Goal: Task Accomplishment & Management: Complete application form

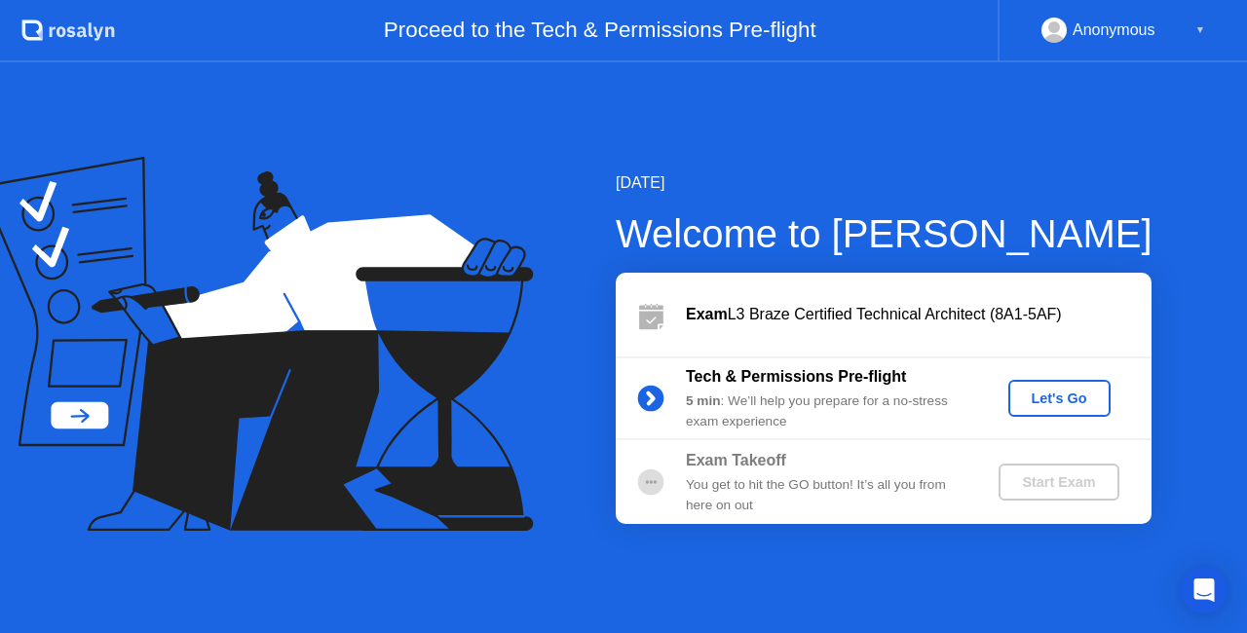
click at [1053, 396] on div "Let's Go" at bounding box center [1059, 399] width 87 height 16
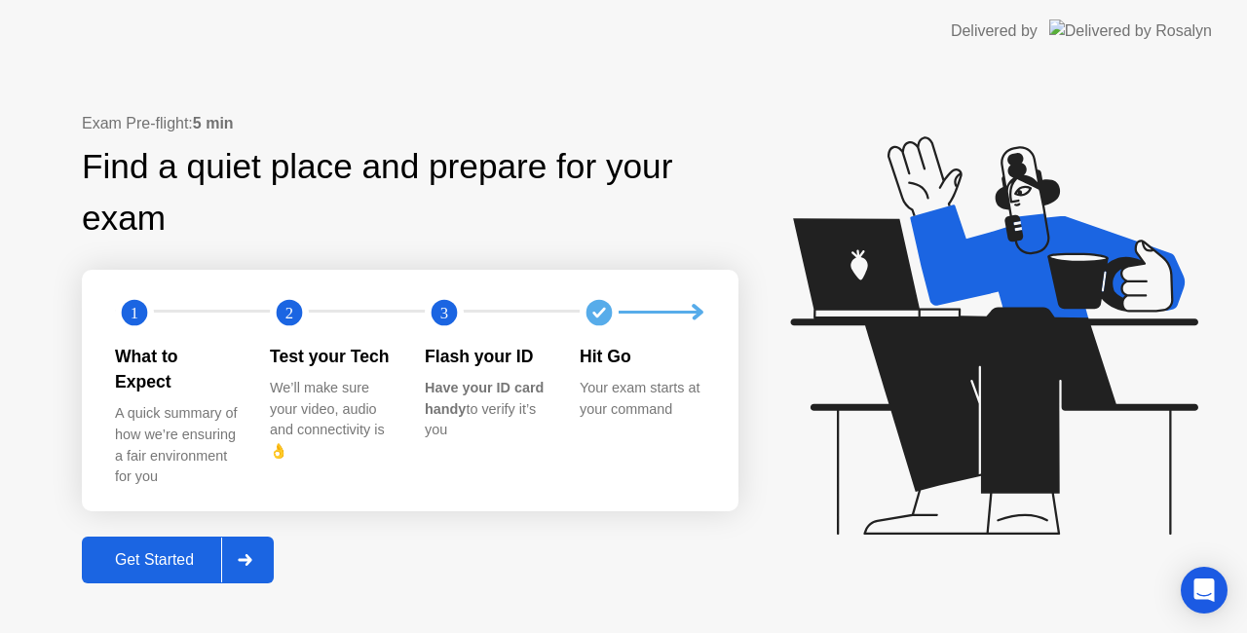
click at [145, 551] on div "Get Started" at bounding box center [154, 560] width 133 height 18
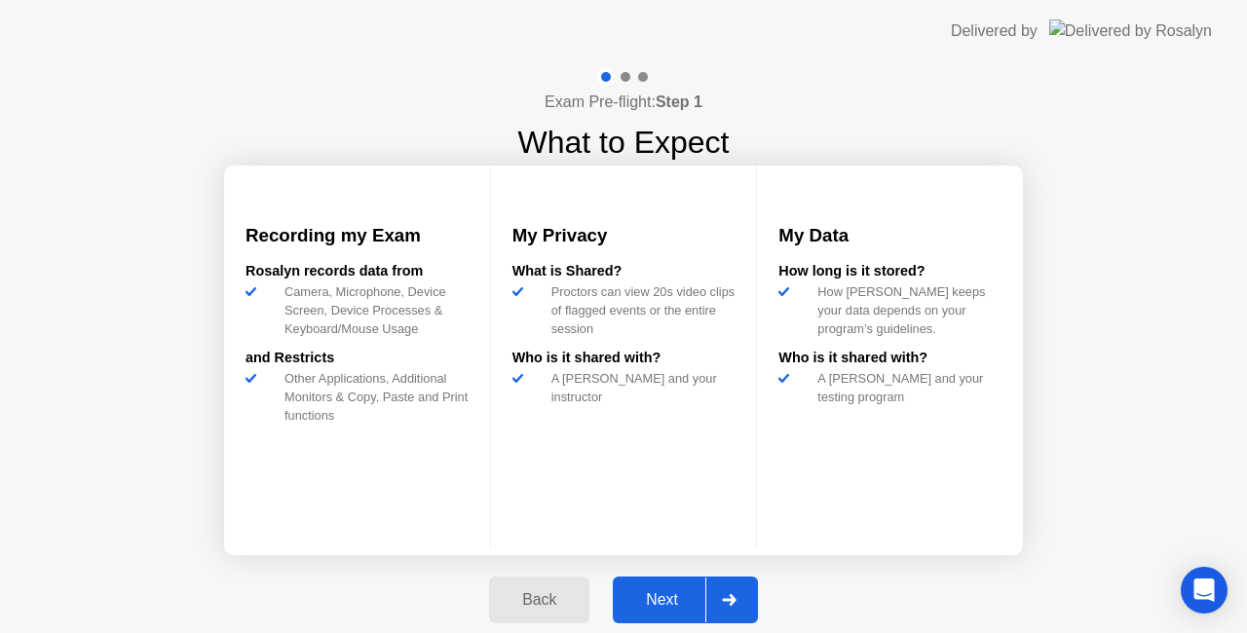
click at [651, 587] on button "Next" at bounding box center [685, 600] width 145 height 47
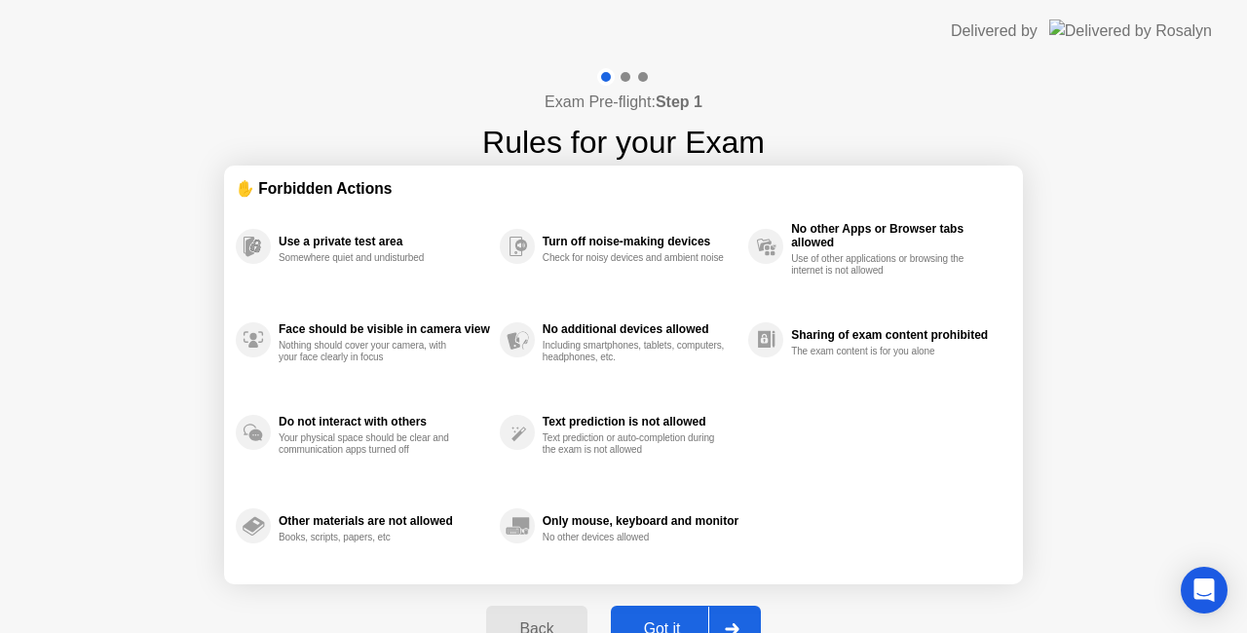
click at [663, 615] on button "Got it" at bounding box center [686, 629] width 150 height 47
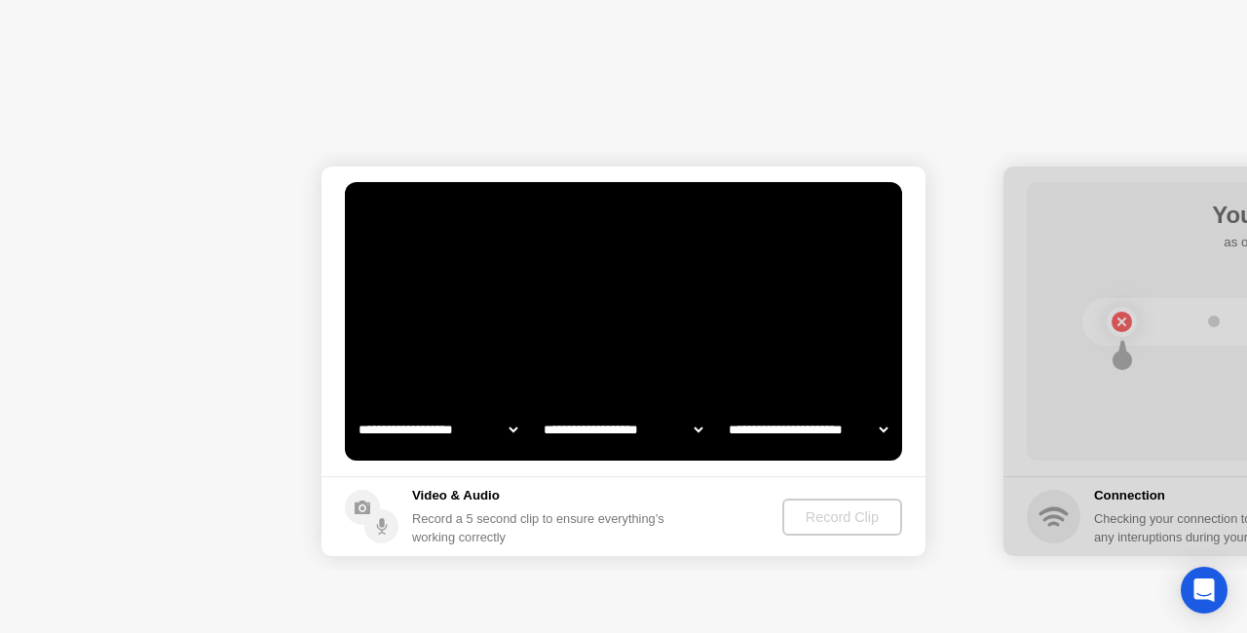
select select "**********"
select select "*******"
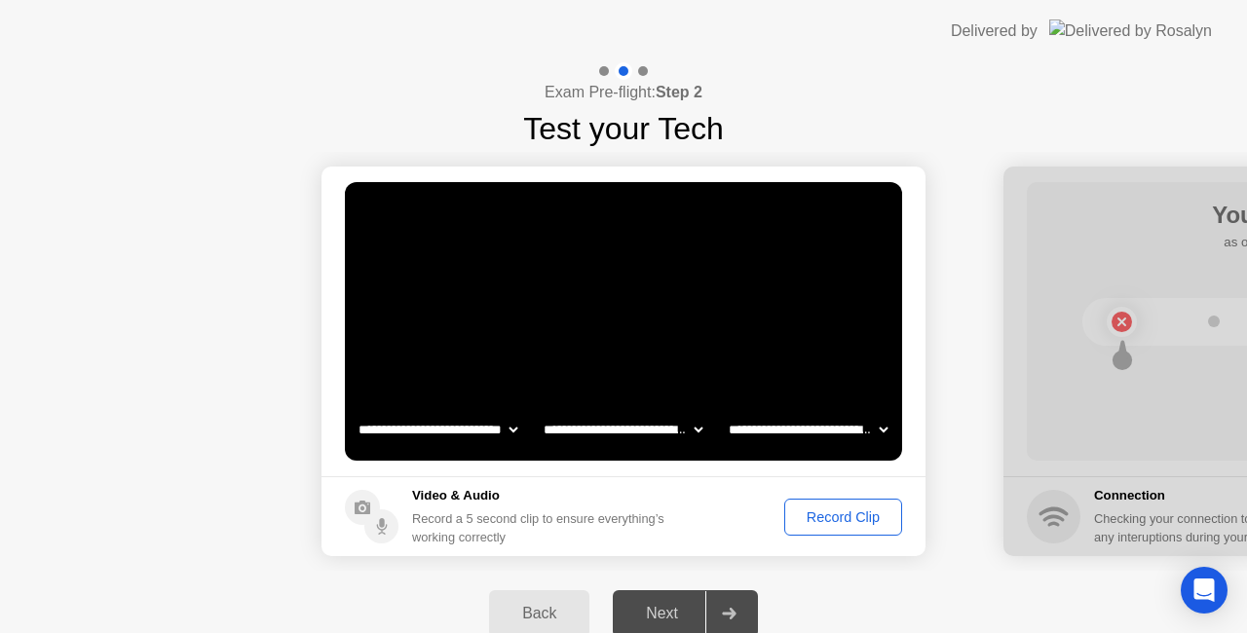
click at [842, 503] on button "Record Clip" at bounding box center [843, 517] width 118 height 37
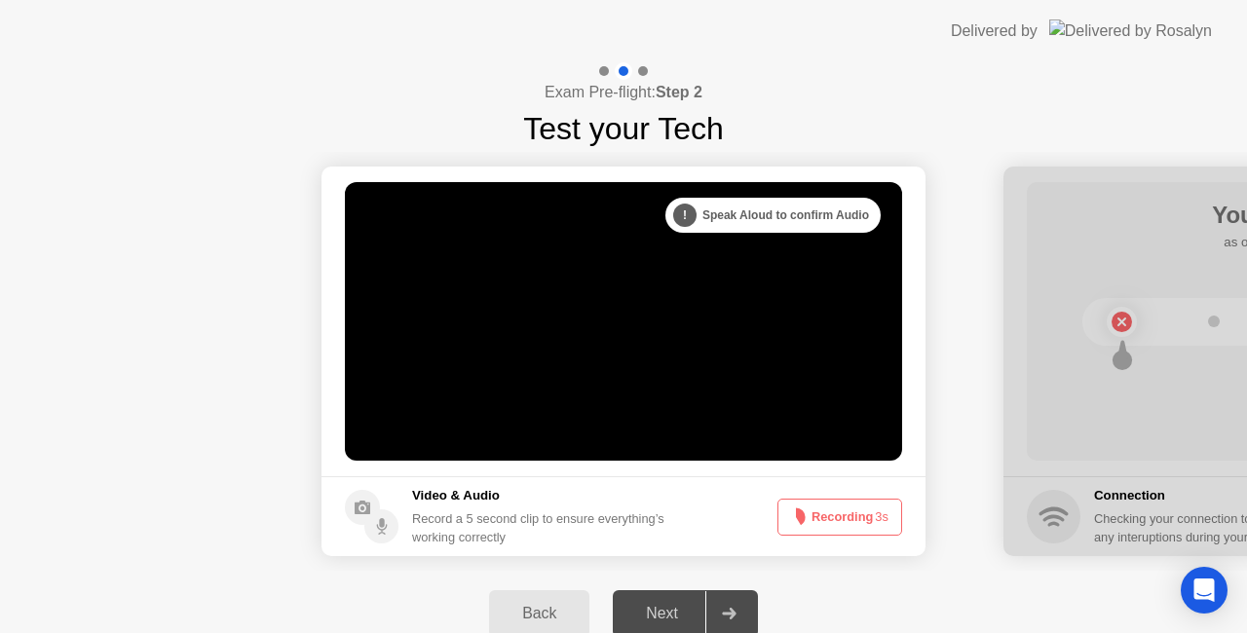
click at [846, 518] on button "Recording 3s" at bounding box center [839, 517] width 125 height 37
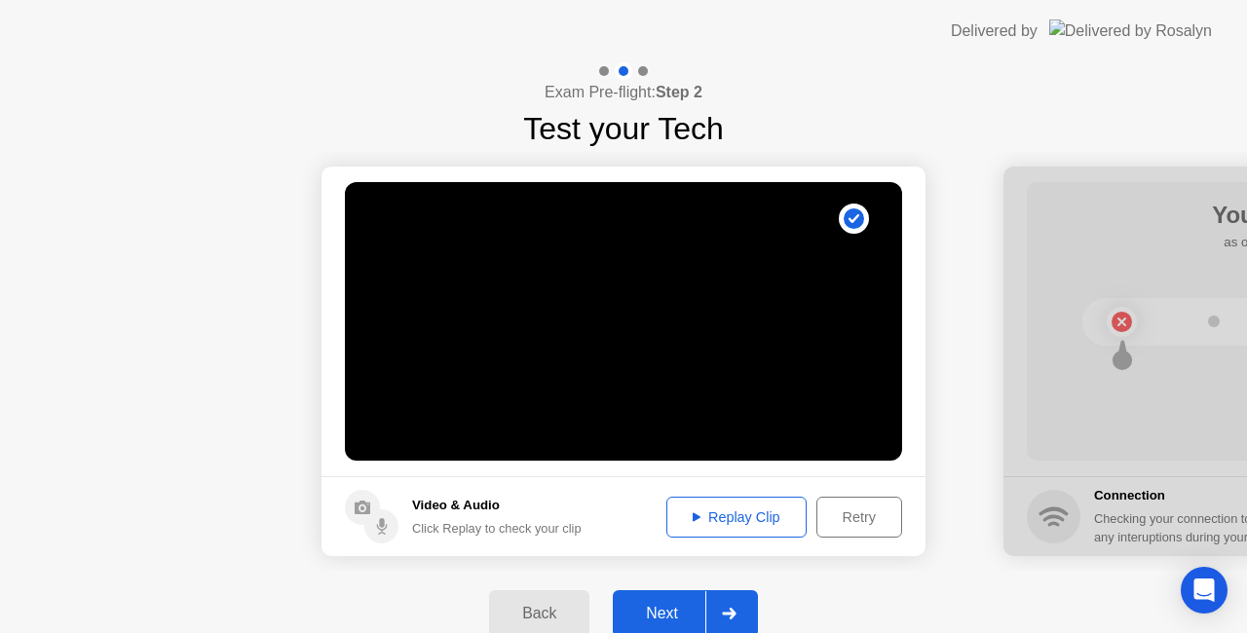
click at [762, 514] on div "Replay Clip" at bounding box center [736, 518] width 127 height 16
click at [670, 608] on div "Next" at bounding box center [662, 614] width 87 height 18
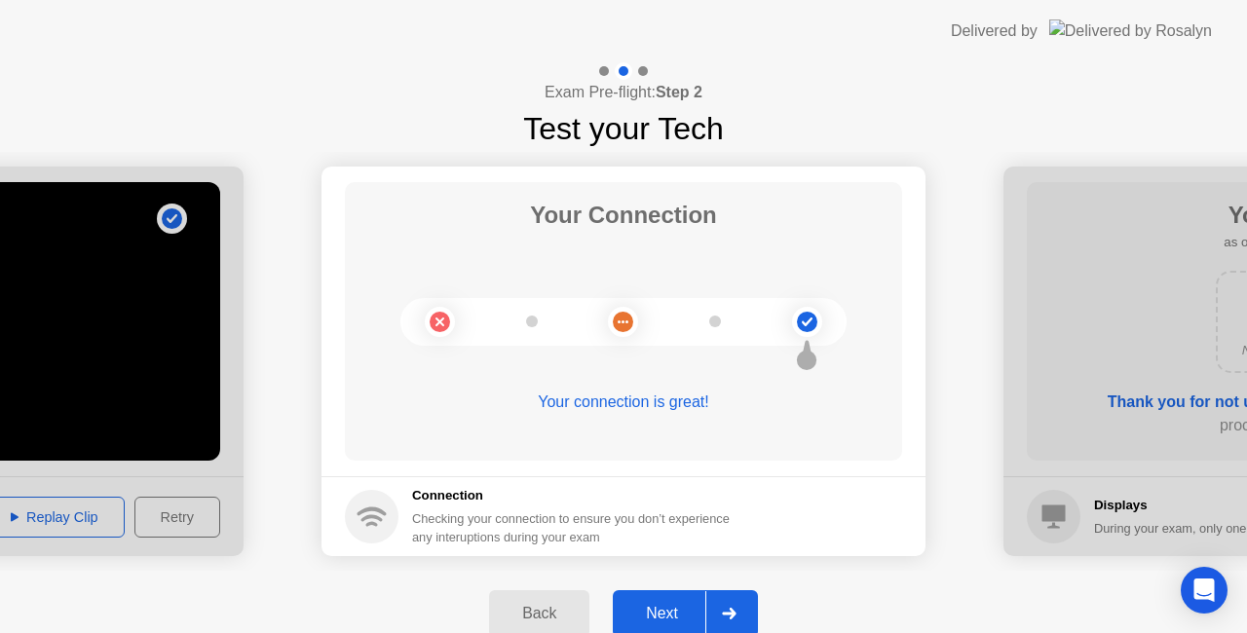
click at [652, 609] on div "Next" at bounding box center [662, 614] width 87 height 18
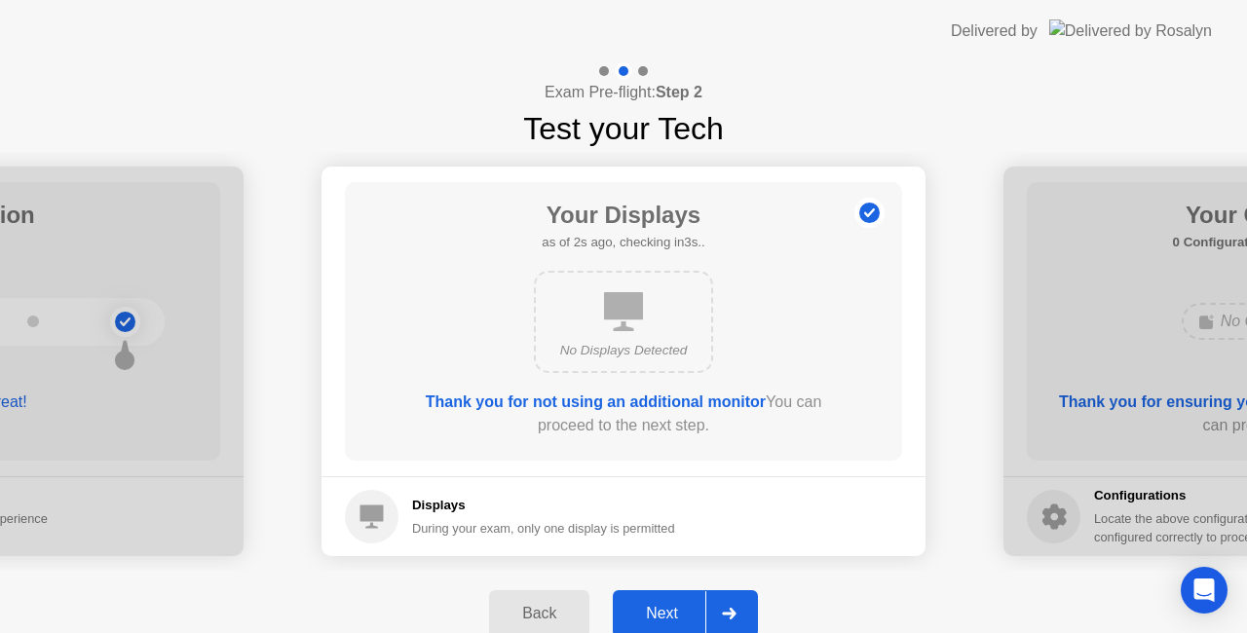
click at [639, 600] on button "Next" at bounding box center [685, 613] width 145 height 47
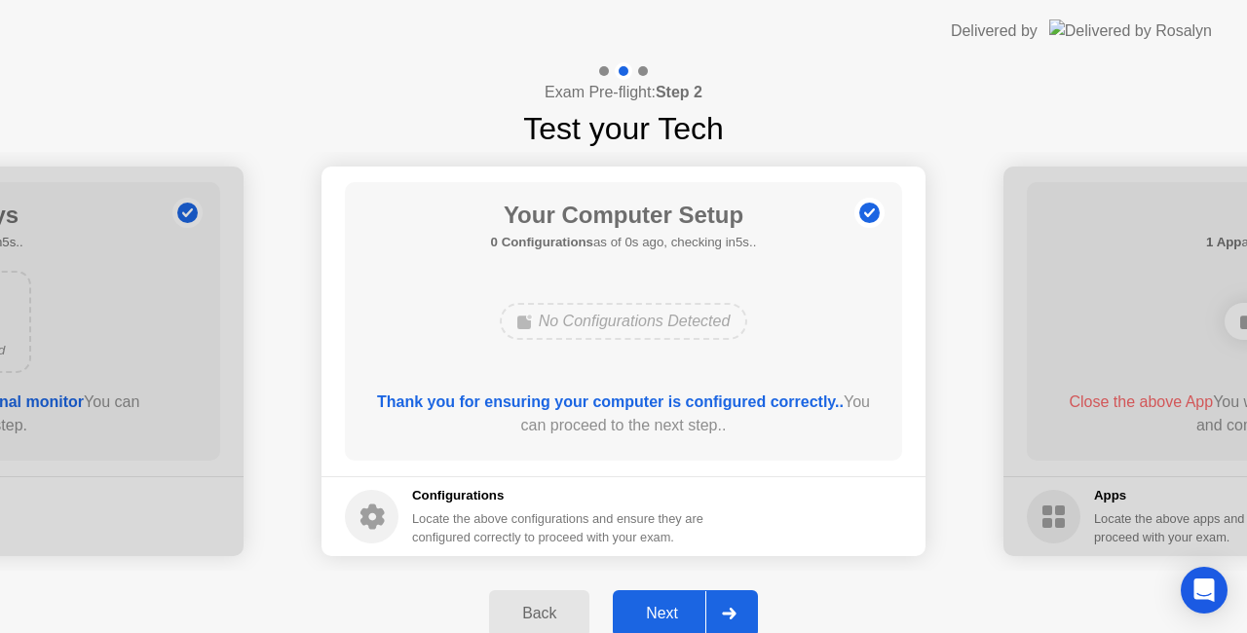
click at [649, 605] on div "Next" at bounding box center [662, 614] width 87 height 18
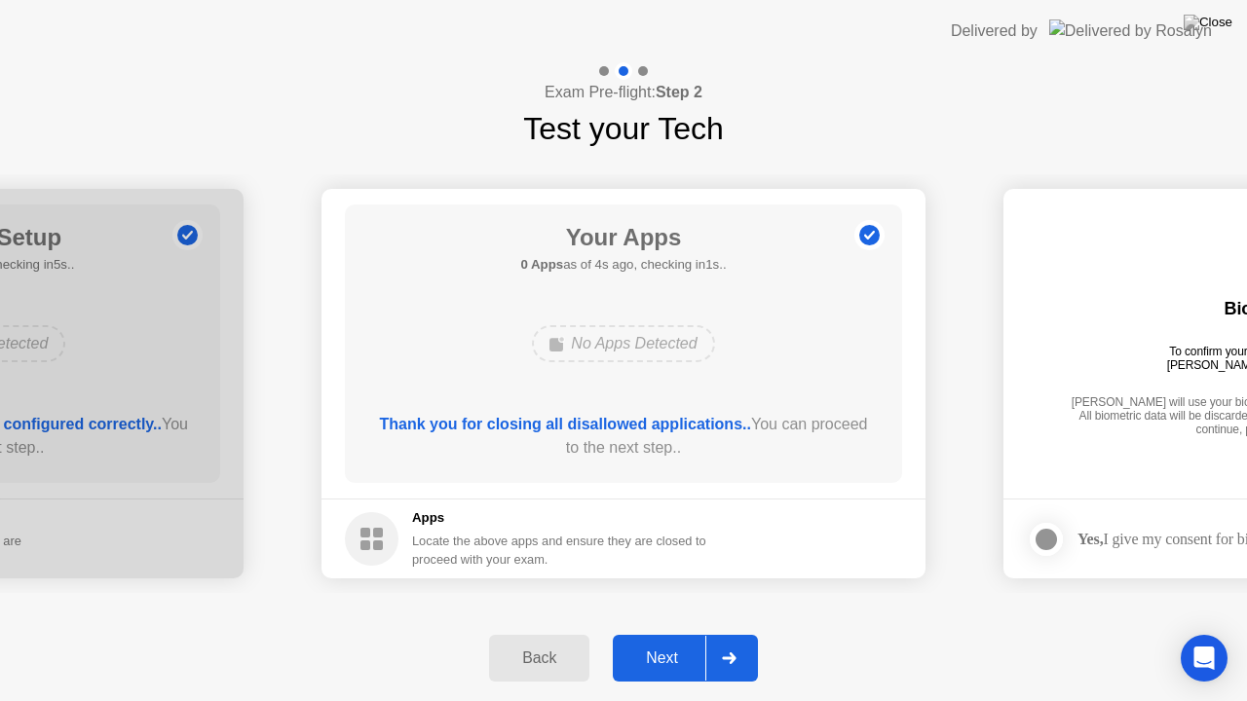
click at [657, 632] on div "Next" at bounding box center [662, 659] width 87 height 18
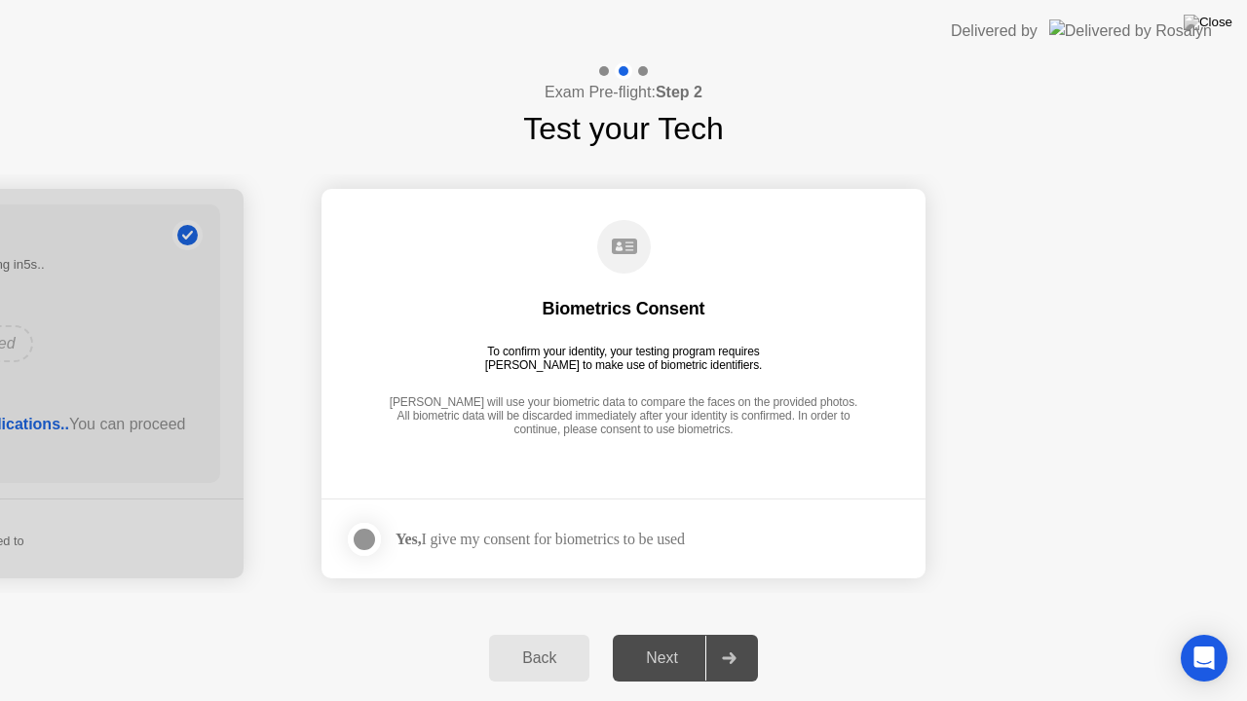
click at [368, 535] on div at bounding box center [364, 539] width 23 height 23
click at [659, 632] on div "Next" at bounding box center [662, 659] width 87 height 18
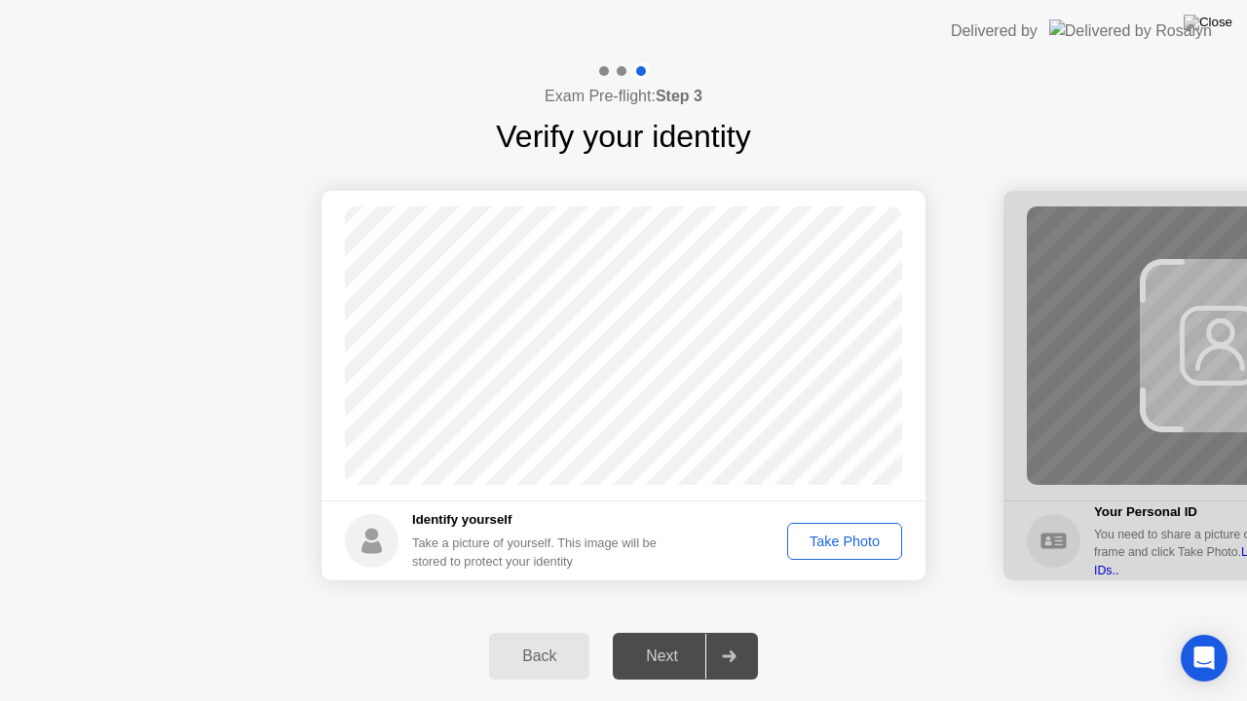
click at [872, 519] on footer "Identify yourself Take a picture of yourself. This image will be stored to prot…" at bounding box center [624, 541] width 604 height 80
click at [871, 545] on div "Take Photo" at bounding box center [844, 542] width 101 height 16
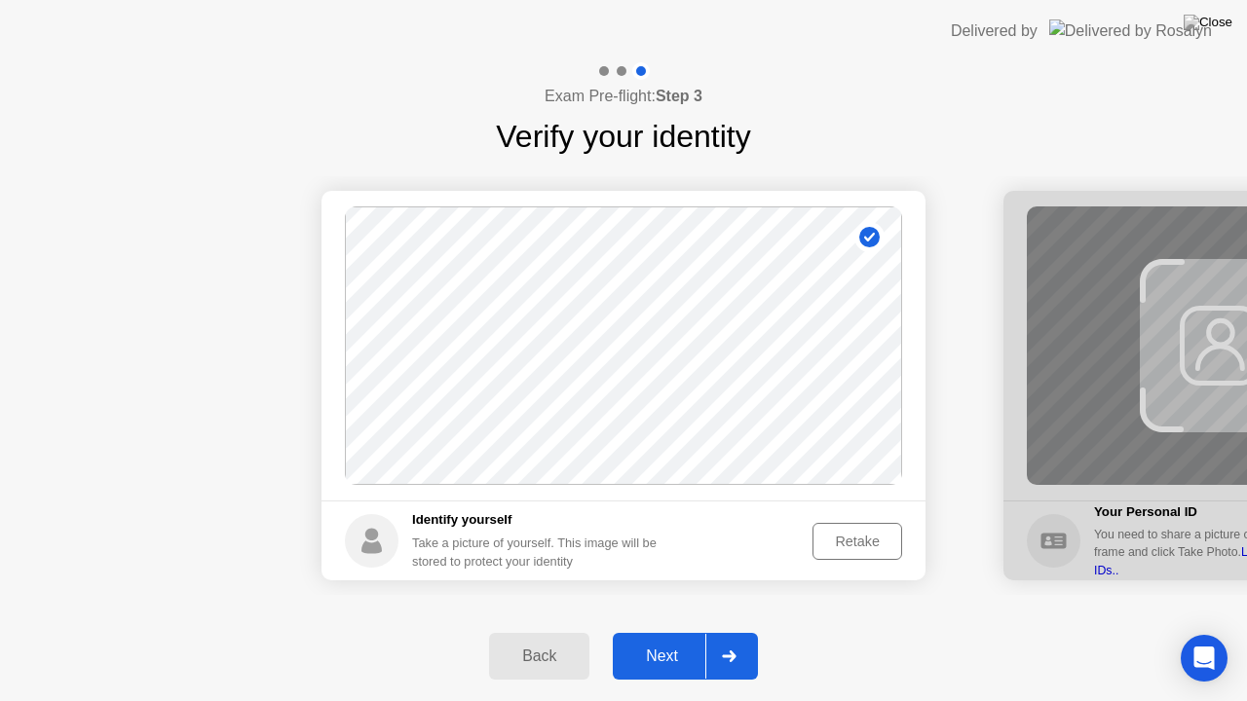
click at [635, 632] on div "Next" at bounding box center [662, 657] width 87 height 18
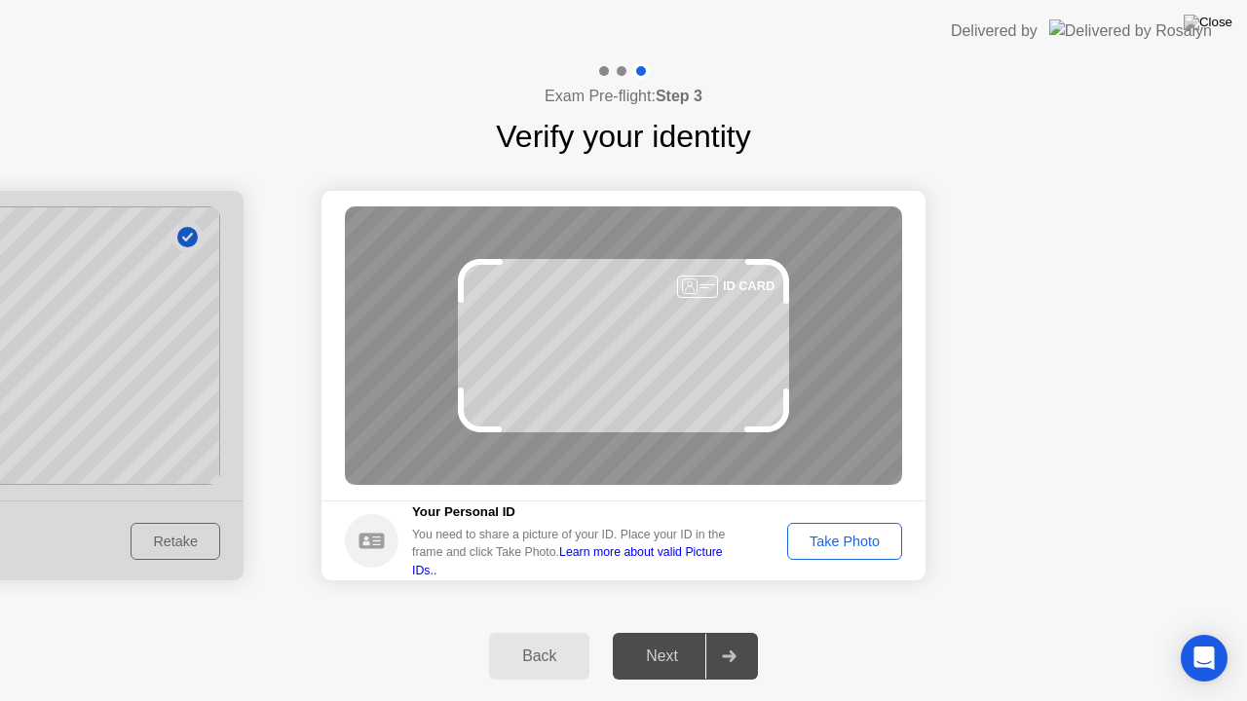
click at [880, 548] on div "Take Photo" at bounding box center [844, 542] width 101 height 16
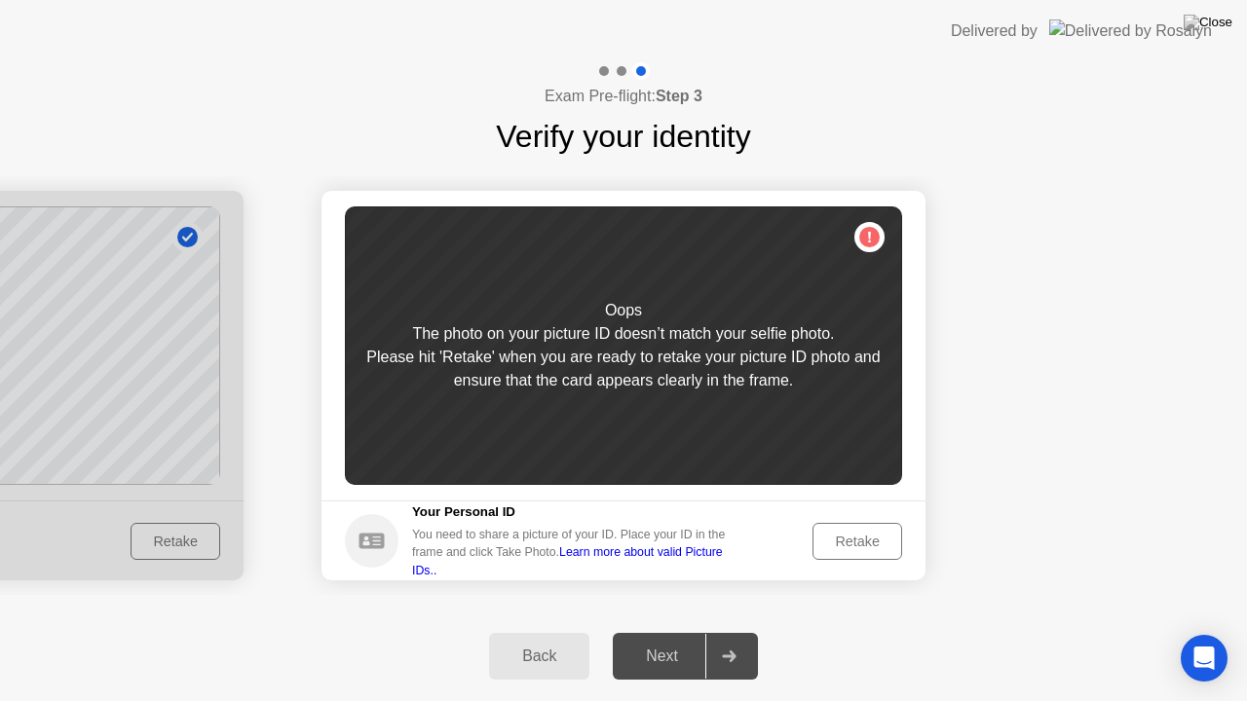
click at [870, 546] on div "Retake" at bounding box center [857, 542] width 76 height 16
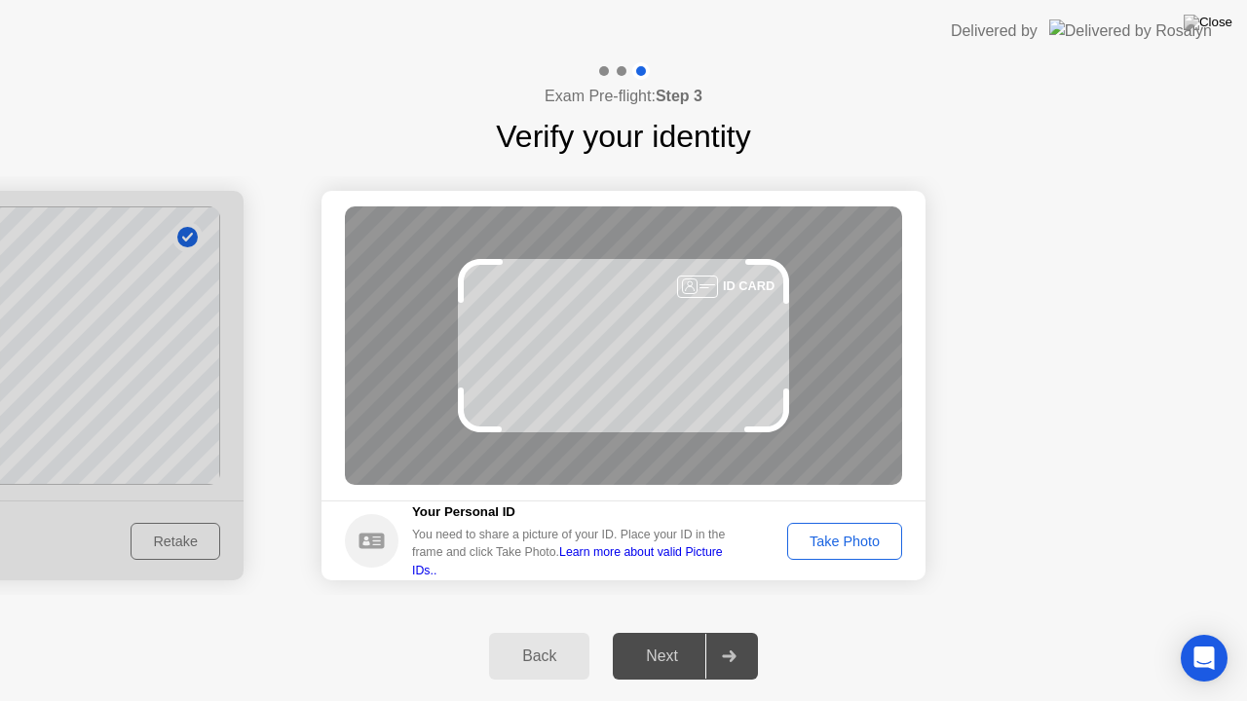
click at [870, 546] on div "Take Photo" at bounding box center [844, 542] width 101 height 16
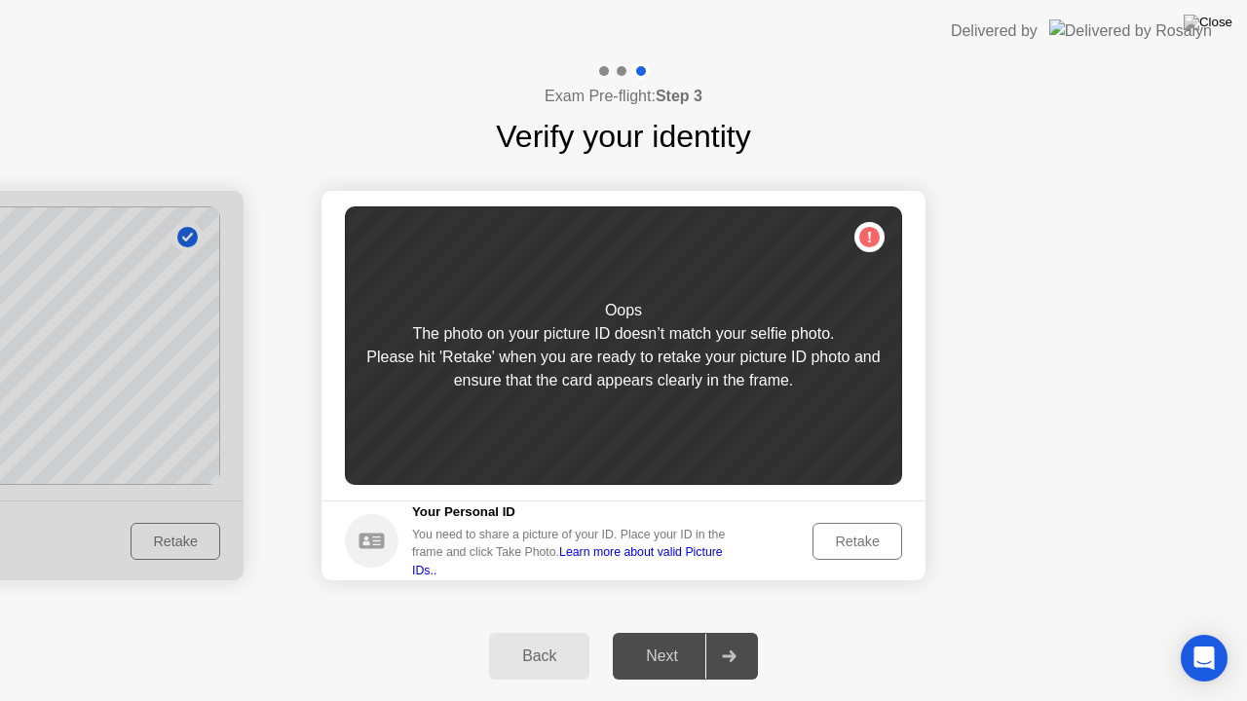
click at [876, 556] on button "Retake" at bounding box center [858, 541] width 90 height 37
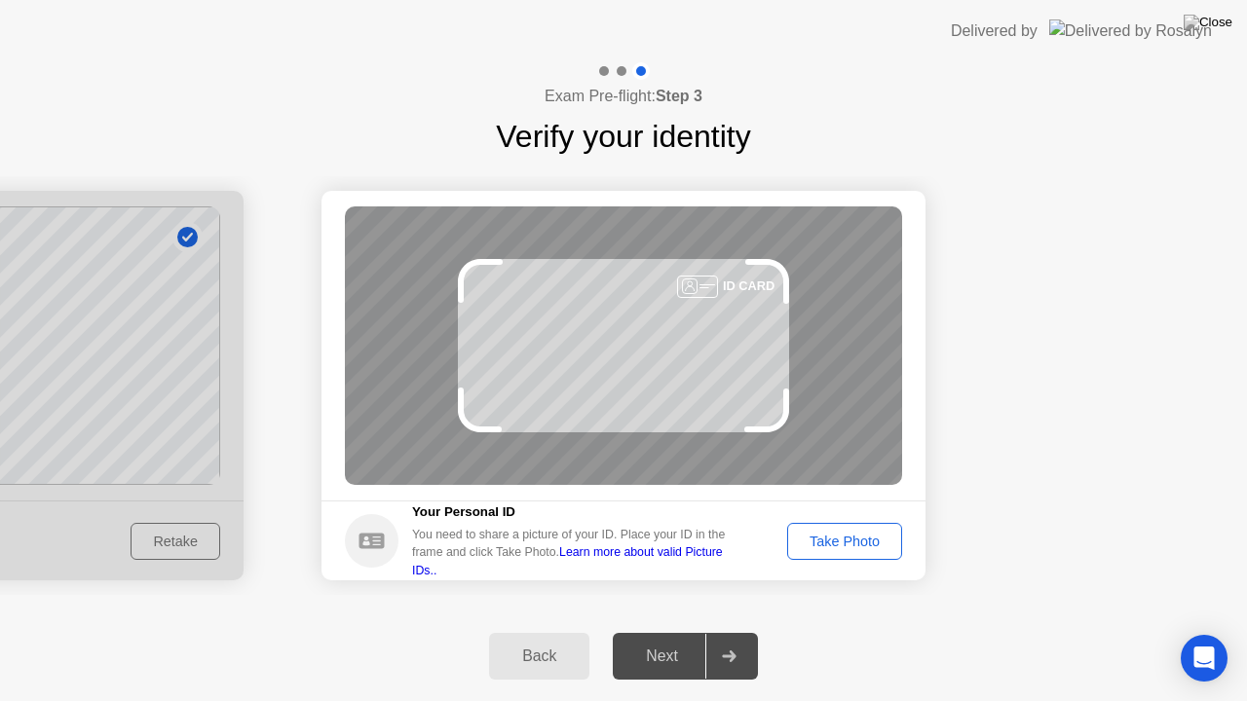
click at [874, 549] on div "Take Photo" at bounding box center [844, 542] width 101 height 16
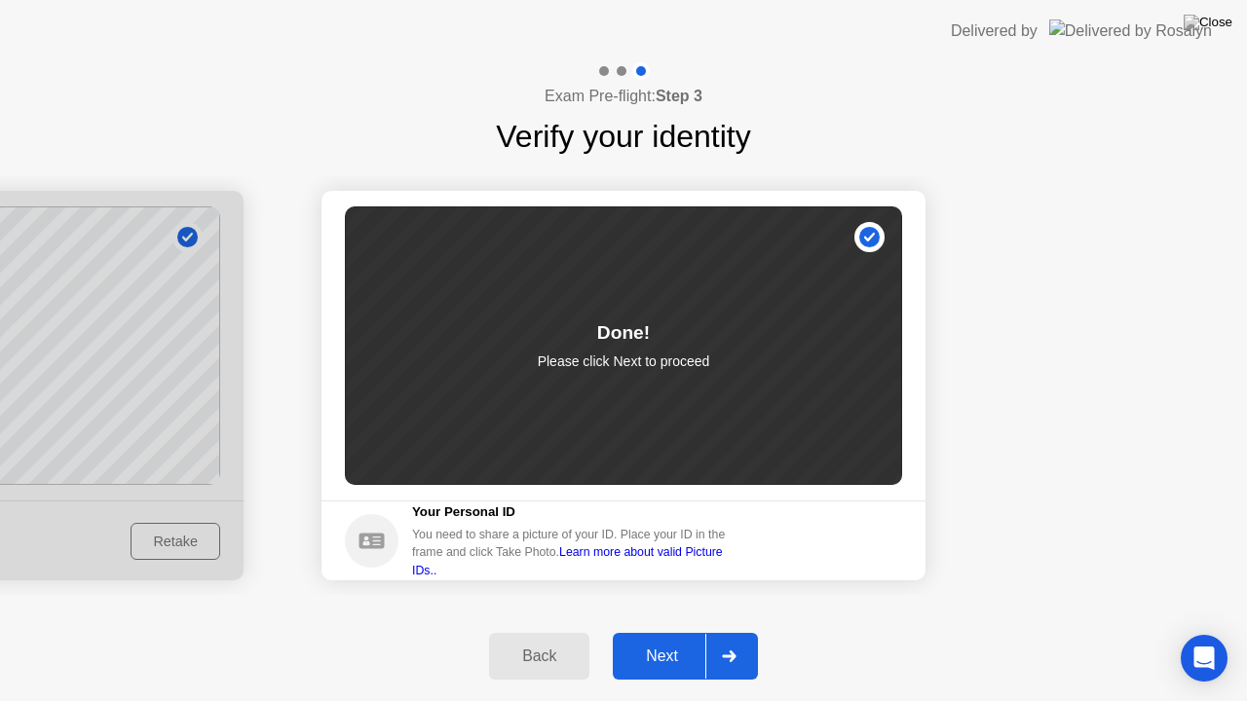
click at [649, 632] on div "Next" at bounding box center [662, 657] width 87 height 18
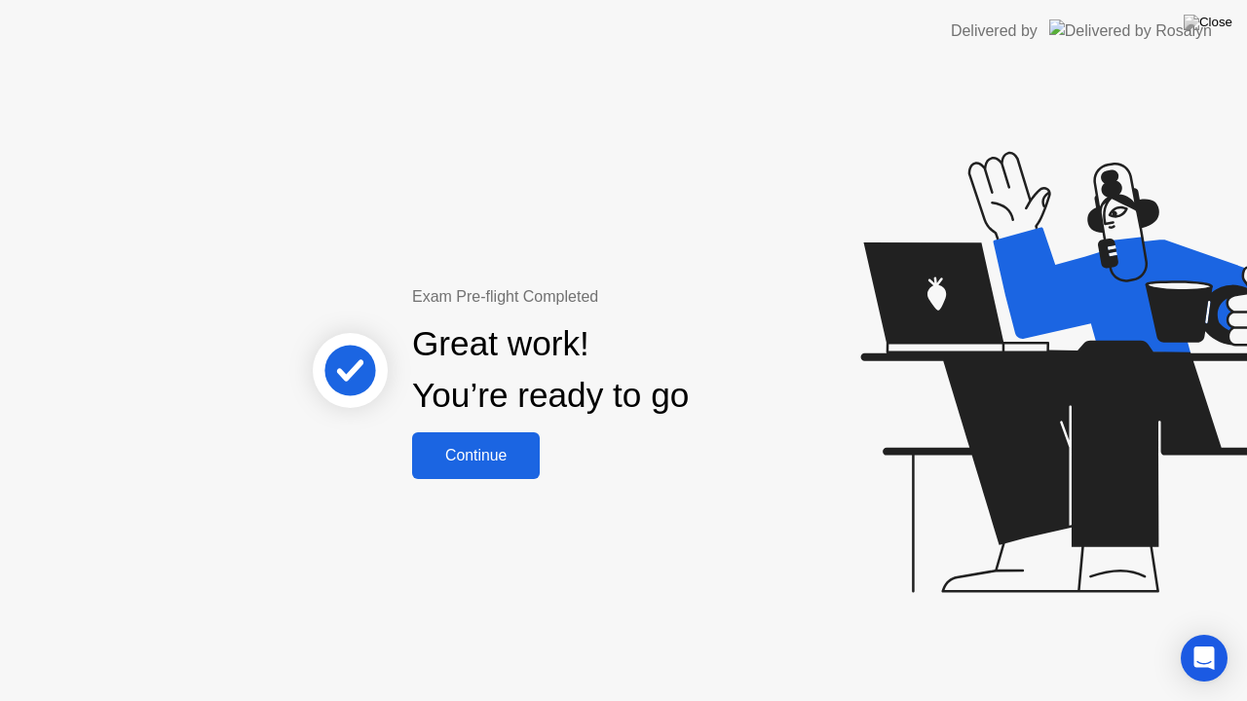
click at [485, 454] on div "Continue" at bounding box center [476, 456] width 116 height 18
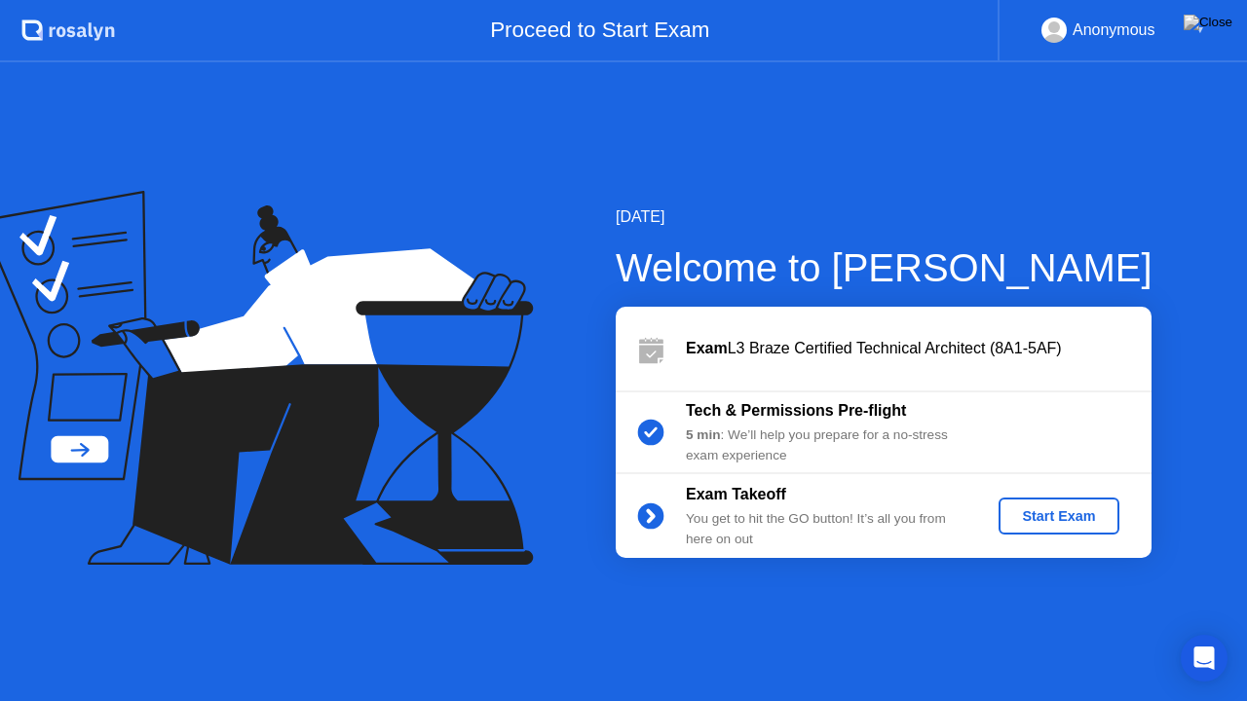
click at [1081, 509] on div "Start Exam" at bounding box center [1058, 517] width 104 height 16
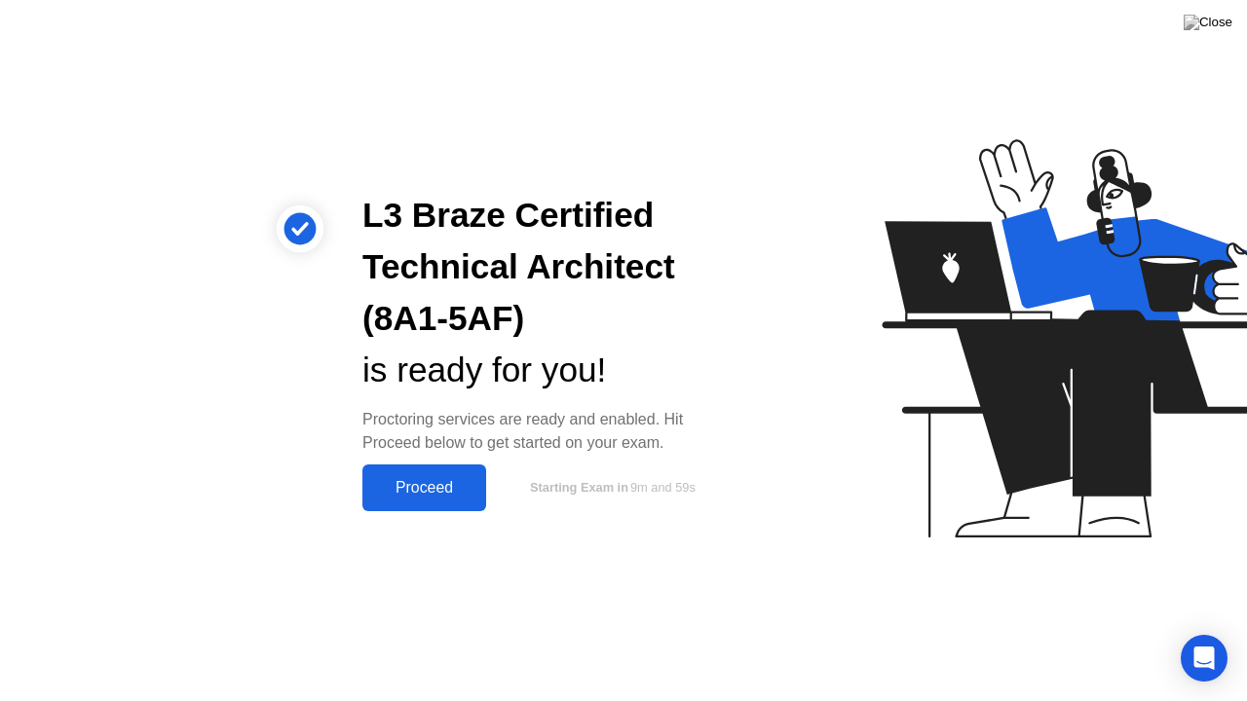
click at [430, 503] on button "Proceed" at bounding box center [424, 488] width 124 height 47
